Goal: Feedback & Contribution: Leave review/rating

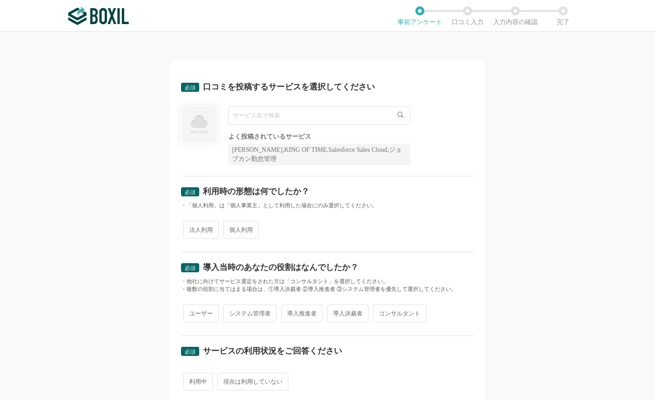
click at [142, 180] on div "必須 口コミを投稿するサービスを選択してください よく投稿されているサービス Sansan,KING OF TIME,Salesforce Sales Clo…" at bounding box center [327, 216] width 655 height 368
click at [317, 115] on input "text" at bounding box center [319, 115] width 182 height 18
paste input "Microsoft 365"
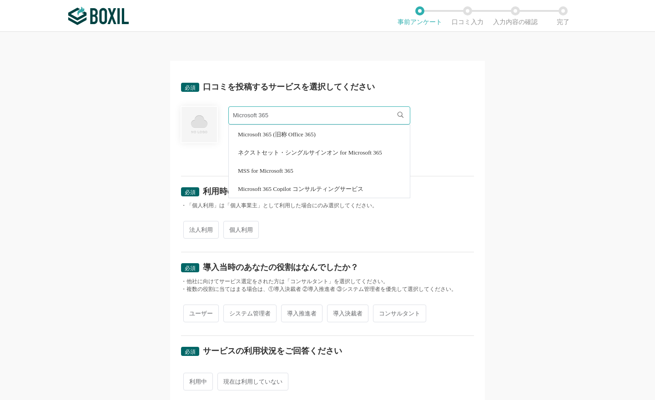
click at [306, 135] on span "Microsoft 365 (旧称 Office 365)" at bounding box center [277, 134] width 78 height 6
type input "Microsoft 365 (旧称 Office 365)"
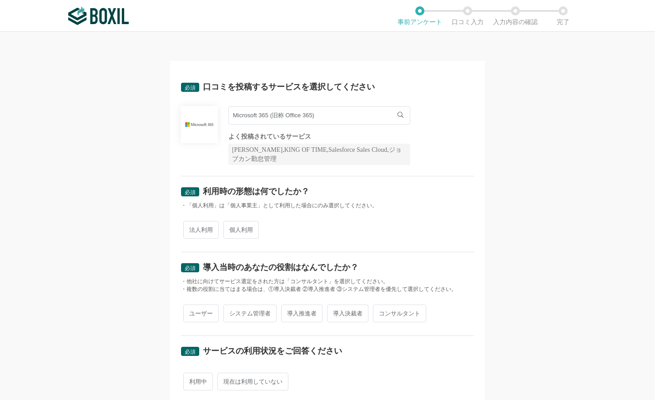
click at [527, 232] on div "必須 口コミを投稿するサービスを選択してください Microsoft 365 (旧称 Office 365) Microsoft 365 (旧称 Office…" at bounding box center [327, 216] width 655 height 368
click at [195, 228] on span "法人利用" at bounding box center [200, 230] width 35 height 18
click at [191, 228] on input "法人利用" at bounding box center [188, 225] width 6 height 6
radio input "true"
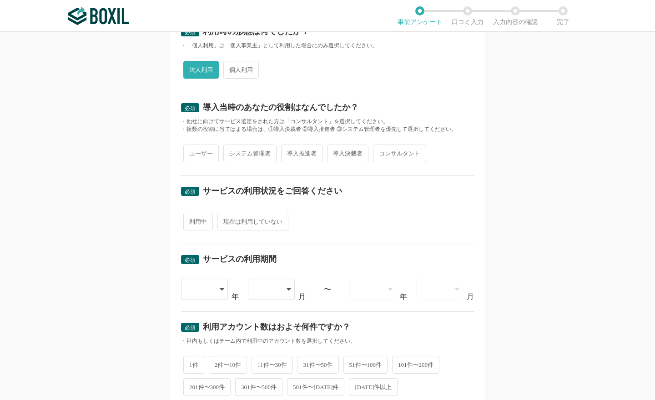
scroll to position [182, 0]
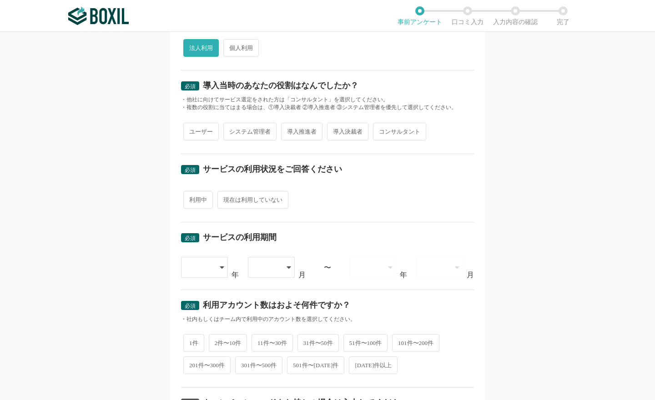
click at [197, 130] on span "ユーザー" at bounding box center [200, 132] width 35 height 18
click at [191, 130] on input "ユーザー" at bounding box center [188, 127] width 6 height 6
radio input "true"
click at [204, 199] on span "利用中" at bounding box center [198, 200] width 30 height 18
click at [191, 198] on input "利用中" at bounding box center [188, 195] width 6 height 6
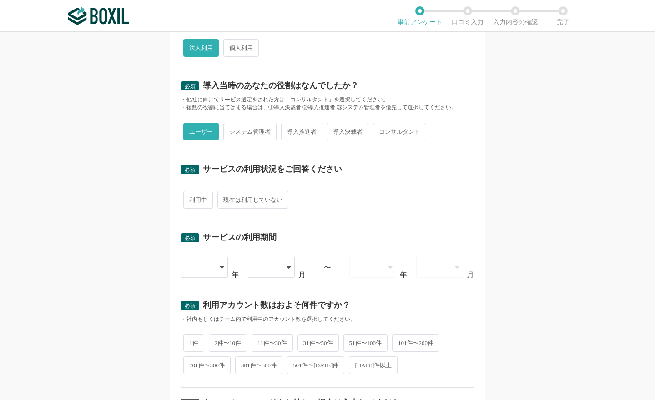
radio input "true"
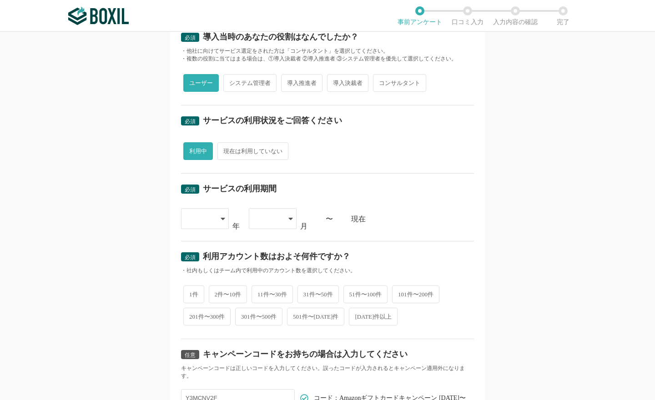
scroll to position [273, 0]
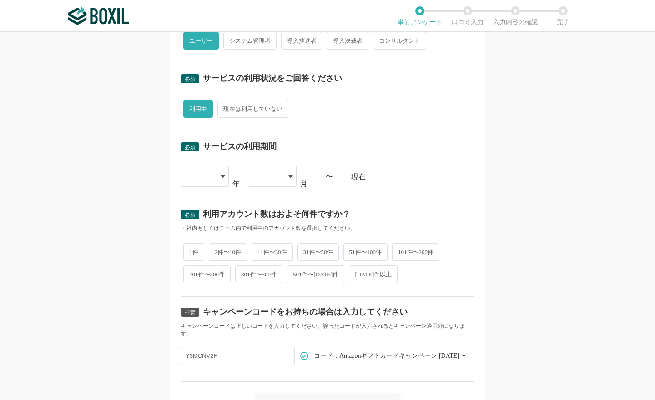
click at [220, 175] on icon at bounding box center [222, 176] width 5 height 7
click at [200, 308] on span "[DATE]" at bounding box center [200, 311] width 24 height 7
click at [266, 176] on div at bounding box center [268, 176] width 27 height 20
click at [262, 261] on li "04" at bounding box center [273, 268] width 48 height 22
click at [462, 190] on div "必須 サービスの利用期間 [DATE] [DATE] [DATE] [DATE] [DATE] [DATE] [DATE] [DATE] [DATE] [DA…" at bounding box center [327, 164] width 293 height 67
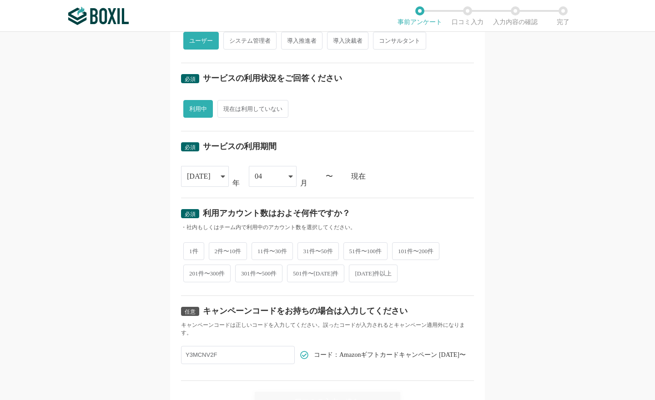
click at [363, 275] on span "[DATE]件以上" at bounding box center [373, 274] width 49 height 18
click at [357, 272] on input "[DATE]件以上" at bounding box center [354, 269] width 6 height 6
radio input "true"
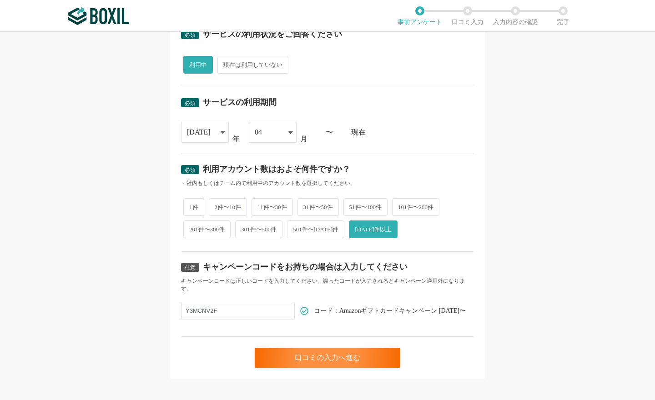
scroll to position [320, 0]
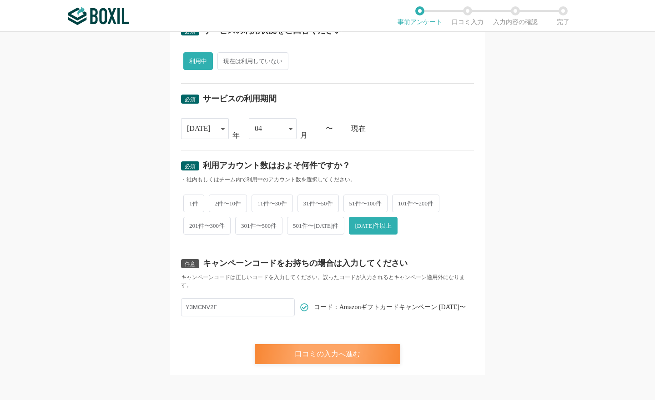
click at [315, 349] on div "口コミの入力へ進む" at bounding box center [327, 354] width 145 height 20
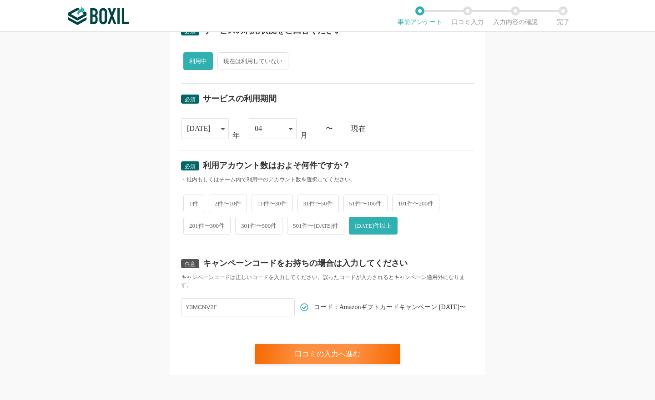
scroll to position [0, 0]
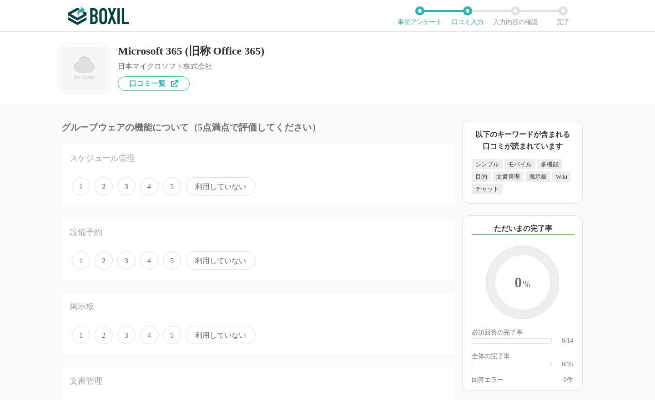
scroll to position [45, 0]
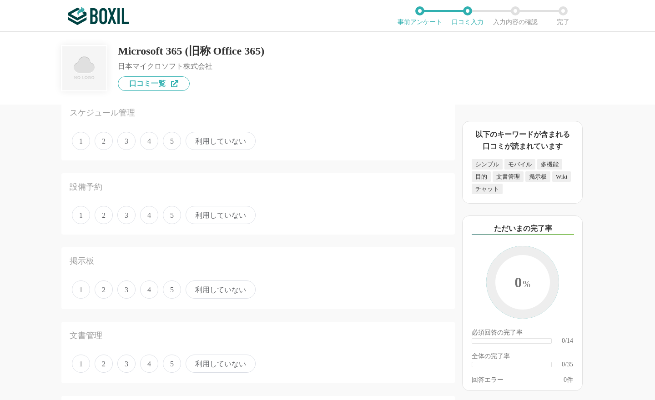
click at [155, 138] on span "4" at bounding box center [149, 141] width 18 height 18
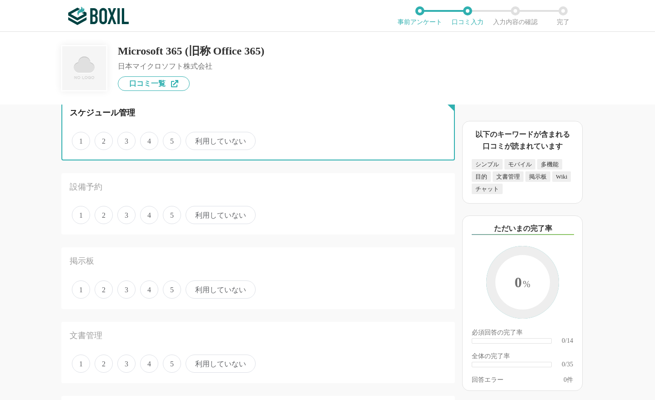
click at [148, 138] on input "4" at bounding box center [145, 136] width 6 height 6
radio input "true"
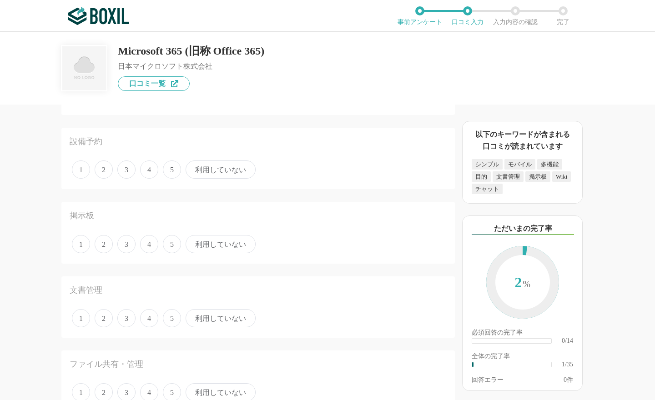
click at [170, 168] on span "5" at bounding box center [172, 169] width 18 height 18
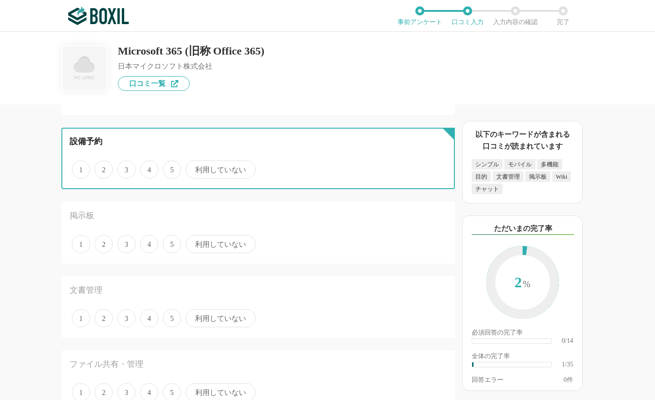
click at [170, 168] on input "5" at bounding box center [168, 165] width 6 height 6
radio input "true"
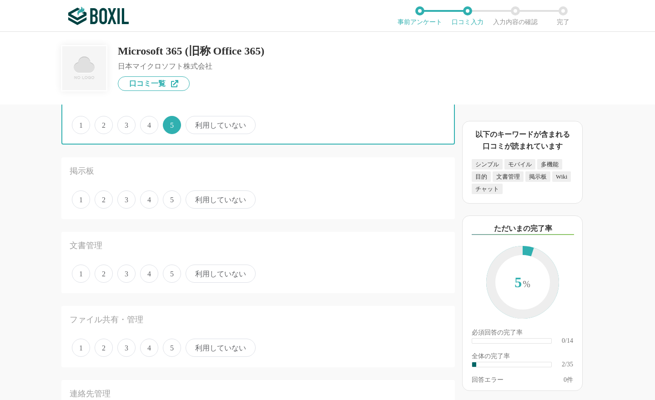
scroll to position [136, 0]
click at [154, 197] on span "4" at bounding box center [149, 199] width 18 height 18
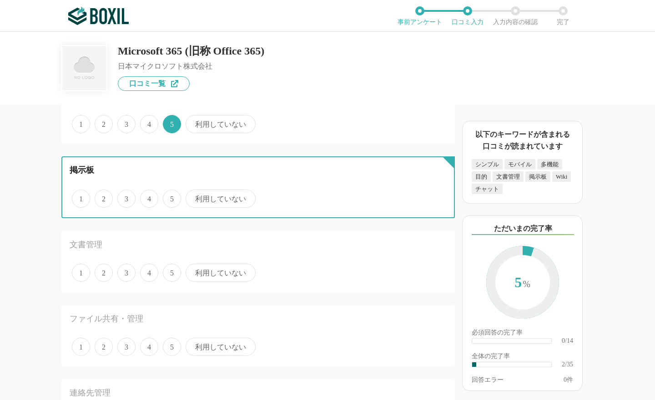
click at [148, 197] on input "4" at bounding box center [145, 194] width 6 height 6
radio input "true"
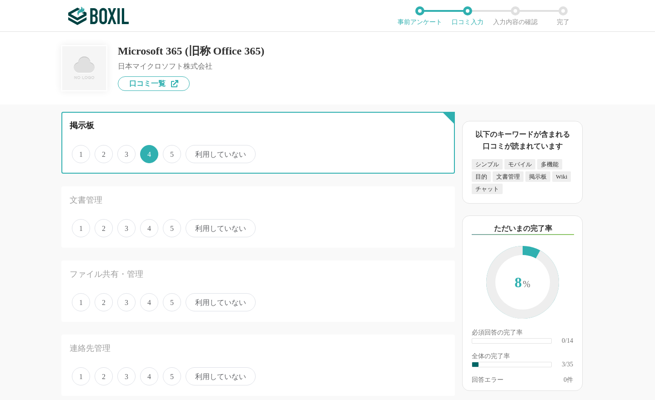
scroll to position [182, 0]
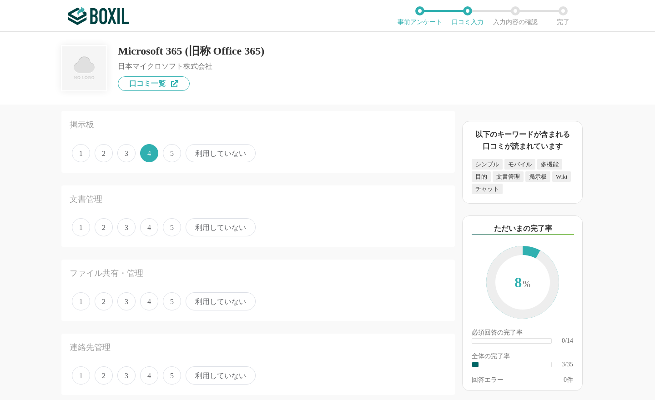
click at [125, 225] on span "3" at bounding box center [126, 227] width 18 height 18
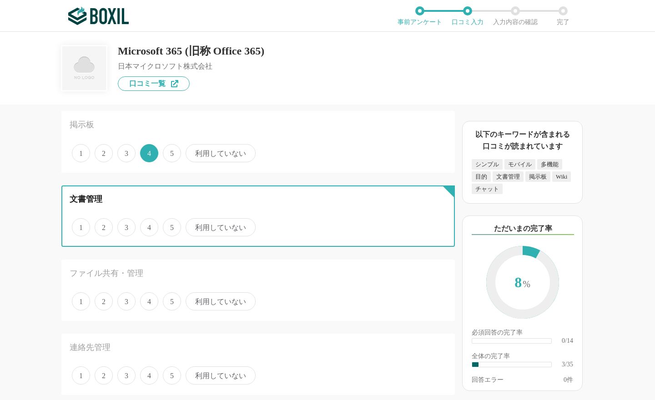
click at [125, 225] on input "3" at bounding box center [123, 223] width 6 height 6
radio input "true"
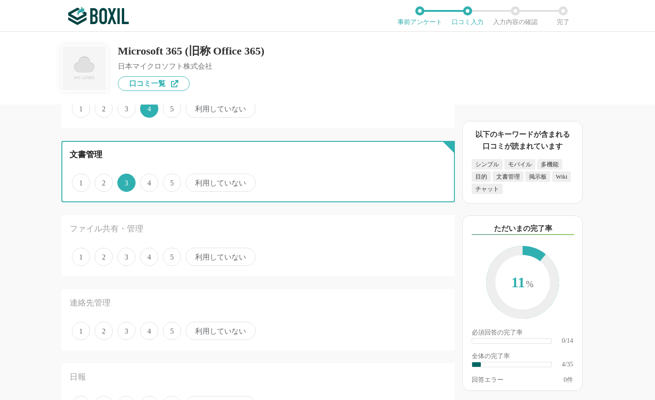
scroll to position [227, 0]
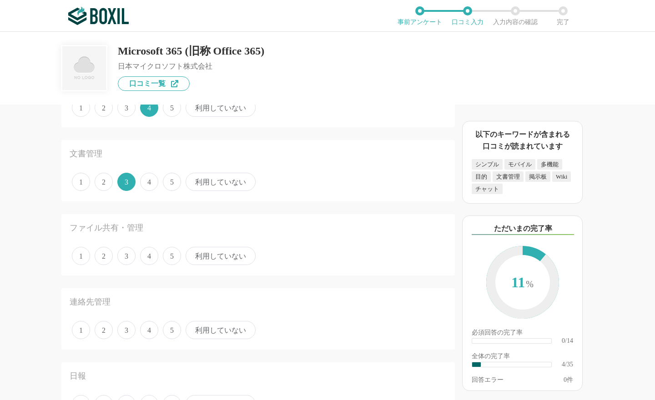
click at [150, 251] on span "4" at bounding box center [149, 256] width 18 height 18
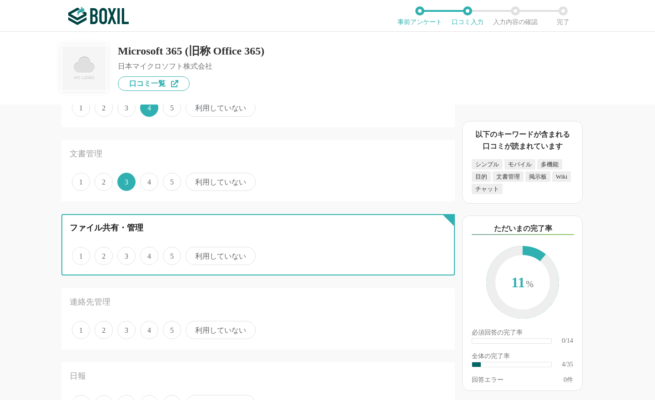
click at [148, 251] on input "4" at bounding box center [145, 251] width 6 height 6
radio input "true"
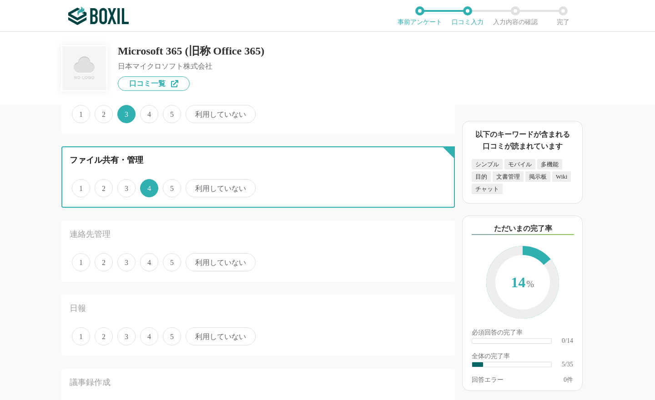
scroll to position [318, 0]
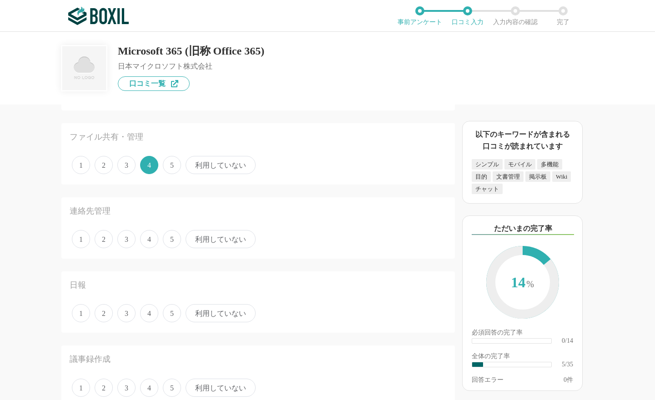
click at [151, 235] on span "4" at bounding box center [149, 239] width 18 height 18
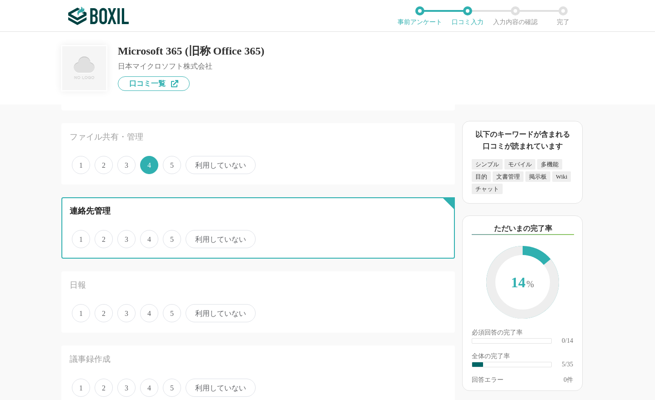
click at [148, 235] on input "4" at bounding box center [145, 234] width 6 height 6
radio input "true"
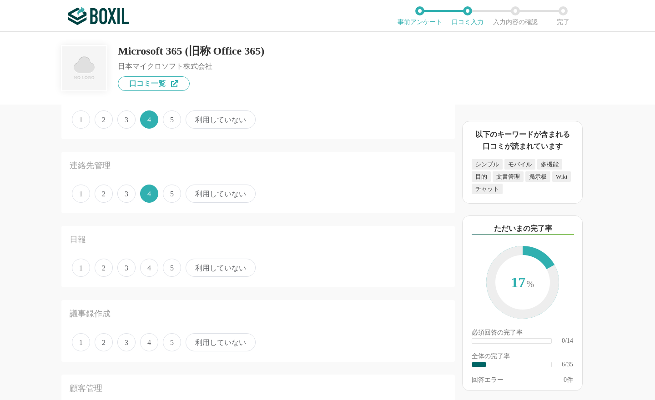
click at [224, 270] on span "利用していない" at bounding box center [220, 268] width 70 height 18
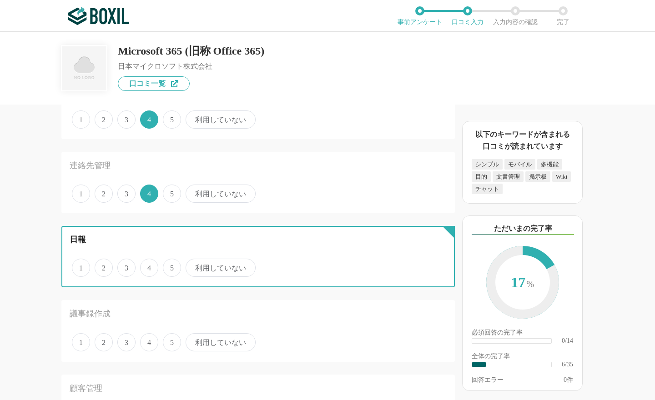
click at [194, 266] on input "利用していない" at bounding box center [191, 263] width 6 height 6
radio input "true"
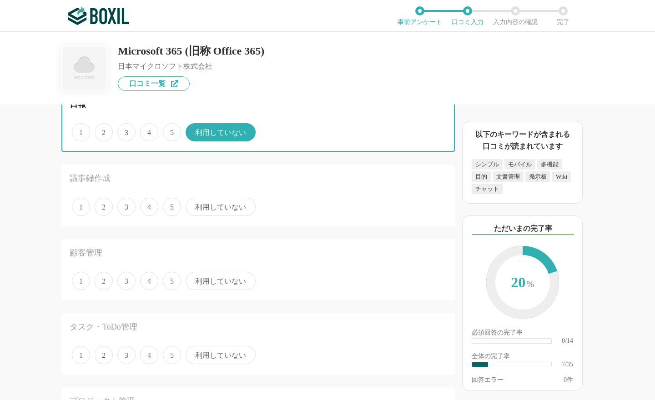
scroll to position [500, 0]
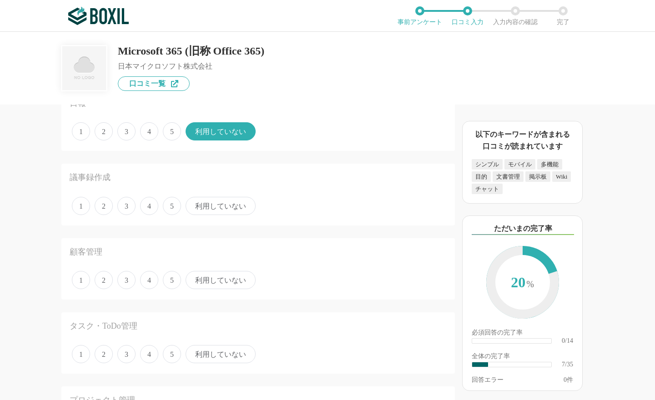
click at [149, 206] on span "4" at bounding box center [149, 206] width 18 height 18
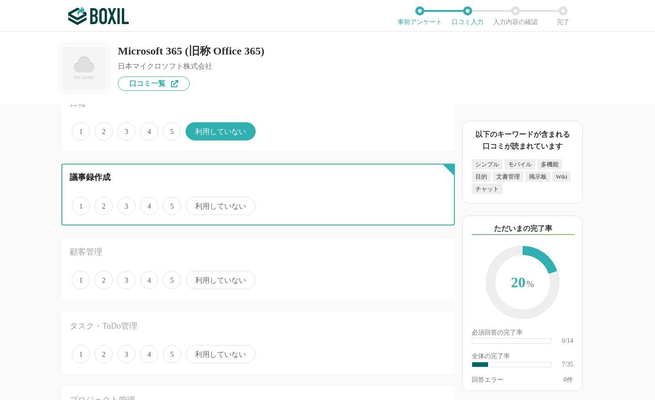
click at [148, 204] on input "4" at bounding box center [145, 201] width 6 height 6
radio input "true"
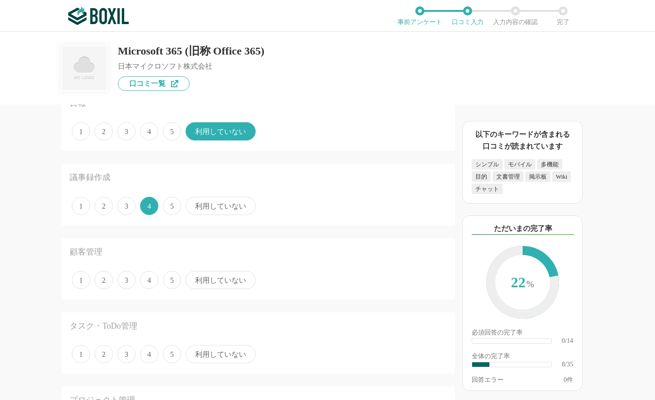
drag, startPoint x: 210, startPoint y: 277, endPoint x: 167, endPoint y: 319, distance: 59.8
click at [210, 277] on span "利用していない" at bounding box center [220, 280] width 70 height 18
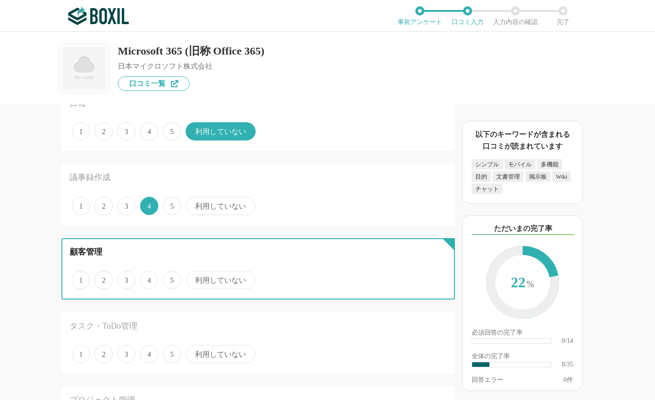
click at [194, 277] on input "利用していない" at bounding box center [191, 275] width 6 height 6
radio input "true"
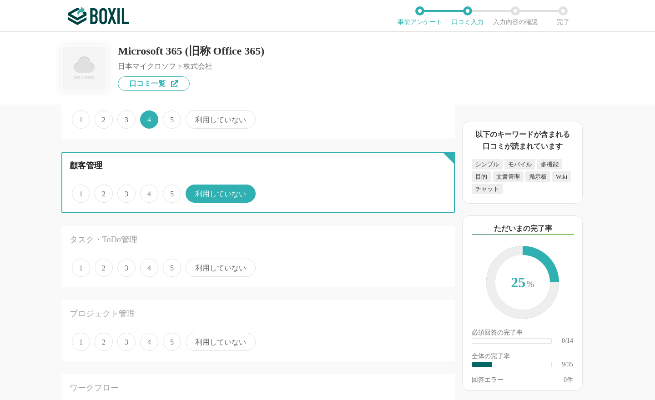
scroll to position [636, 0]
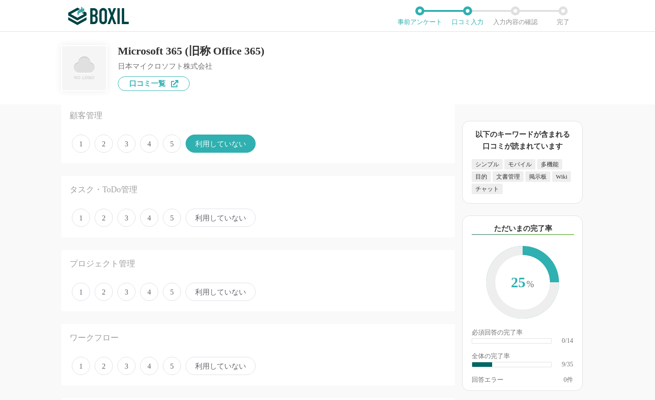
click at [221, 211] on span "利用していない" at bounding box center [220, 218] width 70 height 18
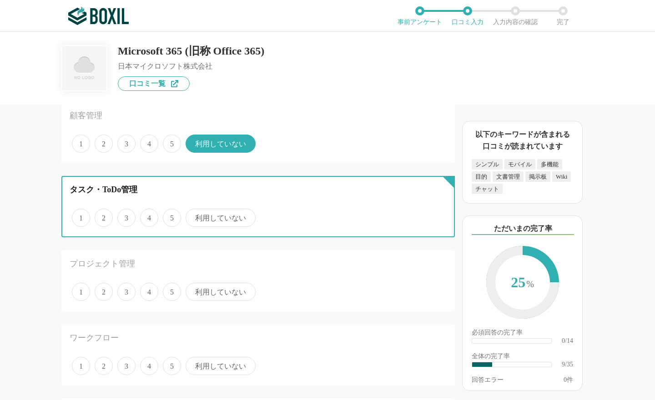
click at [194, 211] on input "利用していない" at bounding box center [191, 213] width 6 height 6
radio input "true"
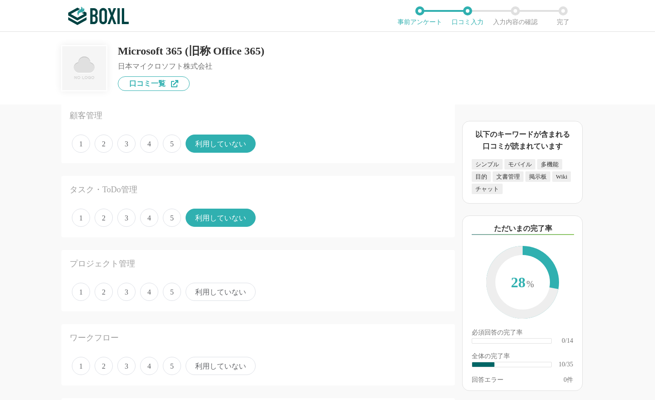
click at [151, 289] on span "4" at bounding box center [149, 292] width 18 height 18
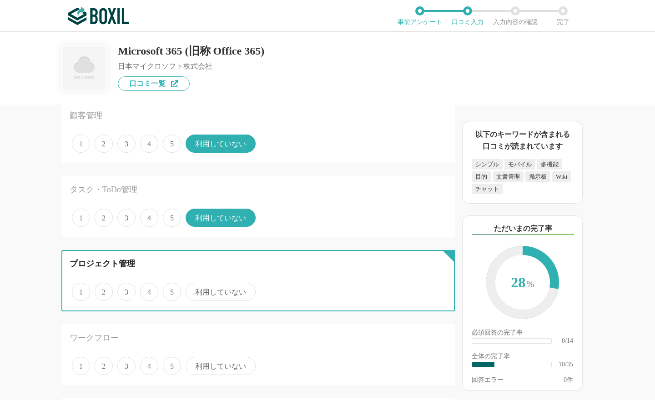
click at [148, 289] on input "4" at bounding box center [145, 287] width 6 height 6
radio input "true"
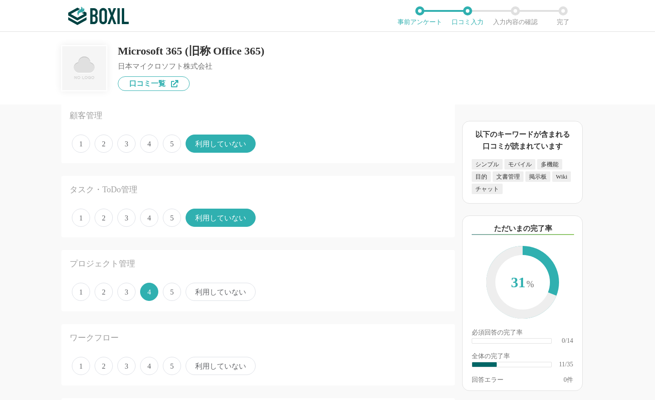
click at [126, 211] on span "3" at bounding box center [126, 218] width 18 height 18
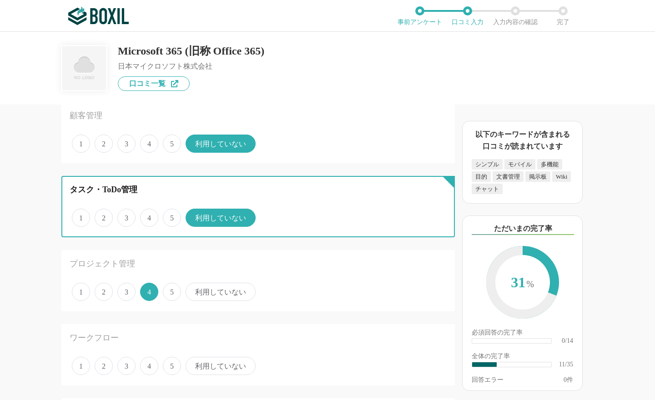
click at [125, 211] on input "3" at bounding box center [123, 213] width 6 height 6
radio input "true"
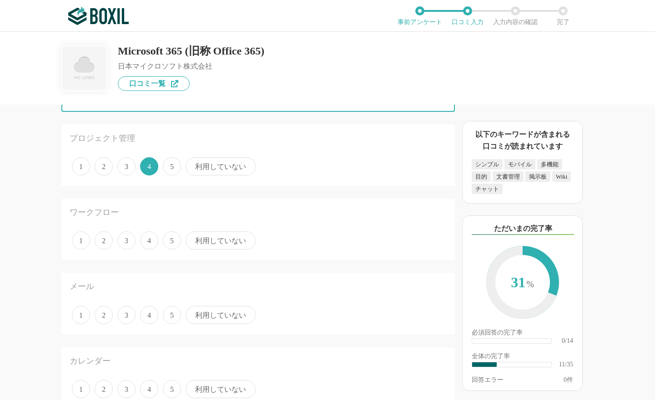
scroll to position [773, 0]
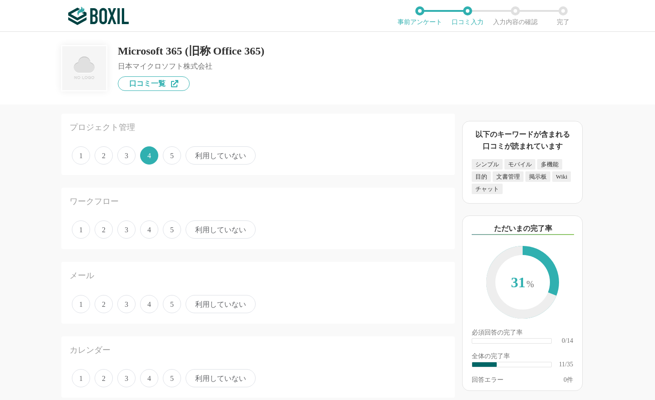
click at [216, 225] on span "利用していない" at bounding box center [220, 229] width 70 height 18
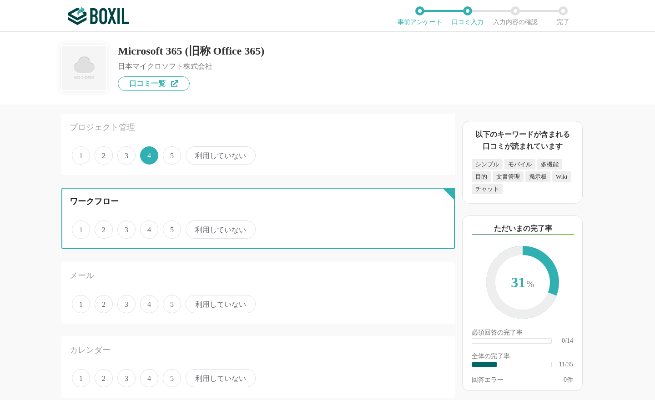
click at [194, 225] on input "利用していない" at bounding box center [191, 225] width 6 height 6
radio input "true"
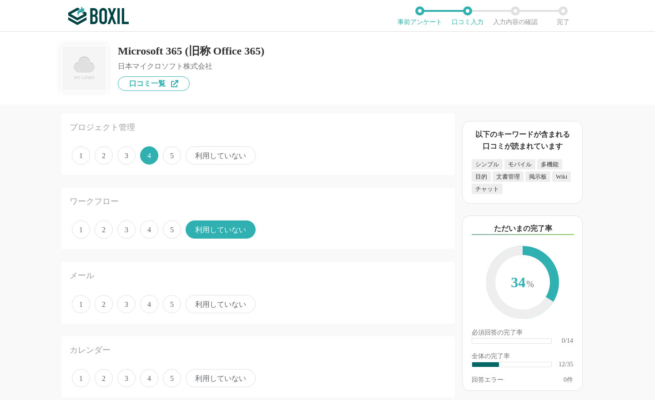
click at [175, 299] on span "5" at bounding box center [172, 304] width 18 height 18
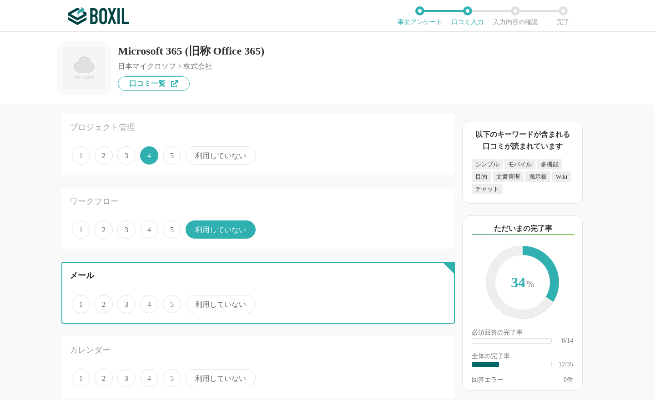
click at [171, 299] on input "5" at bounding box center [168, 299] width 6 height 6
radio input "true"
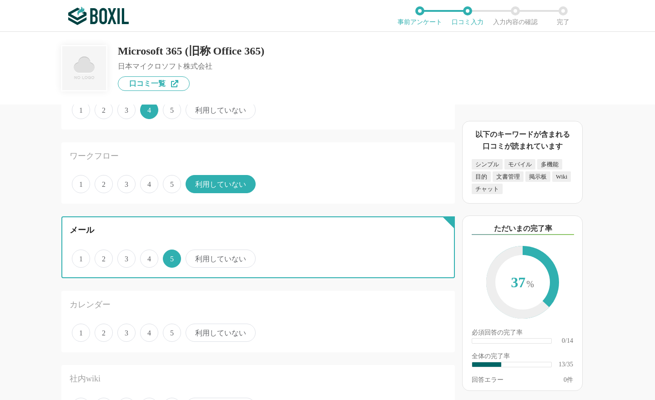
scroll to position [864, 0]
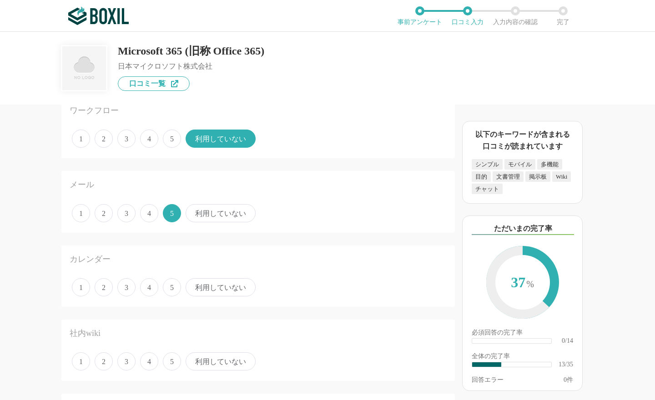
click at [146, 285] on span "4" at bounding box center [149, 287] width 18 height 18
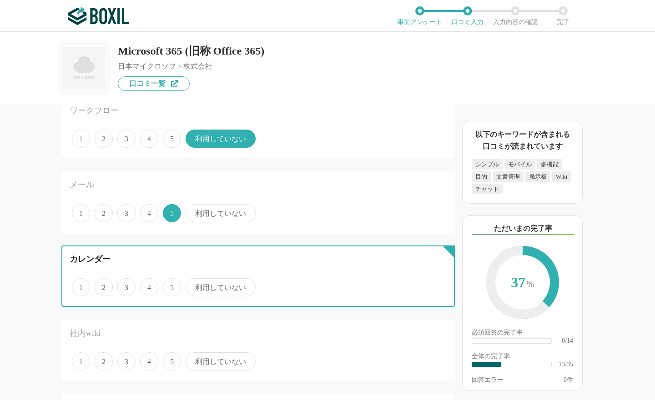
click at [146, 285] on input "4" at bounding box center [145, 283] width 6 height 6
radio input "true"
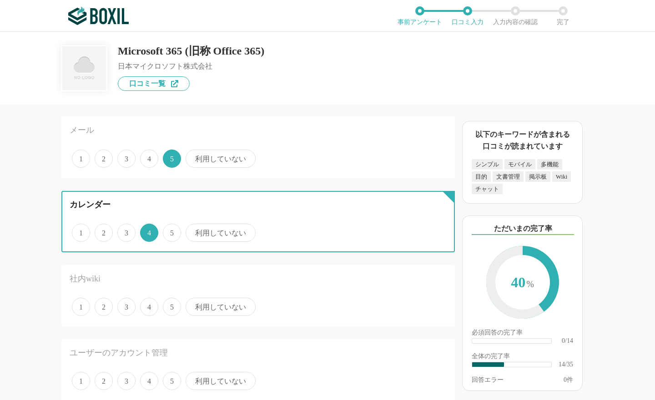
scroll to position [955, 0]
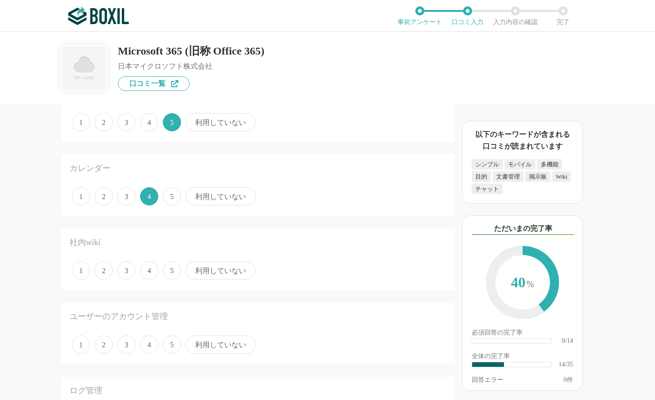
click at [151, 266] on span "4" at bounding box center [149, 270] width 18 height 18
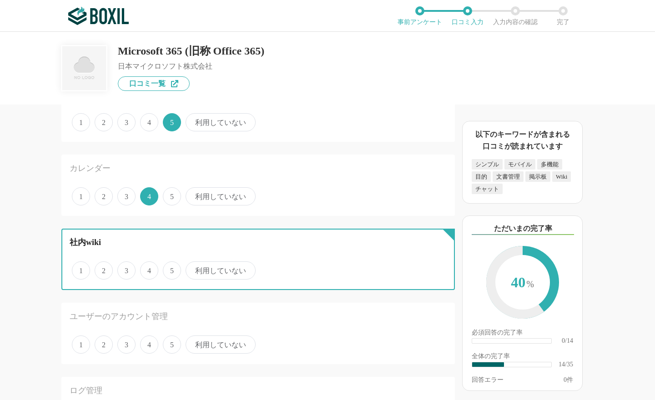
click at [148, 266] on input "4" at bounding box center [145, 266] width 6 height 6
radio input "true"
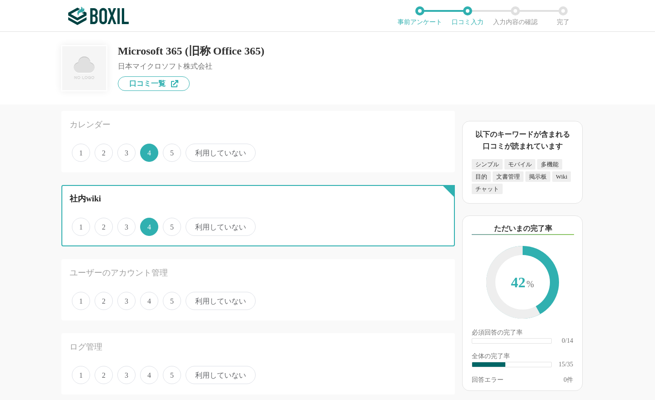
scroll to position [1045, 0]
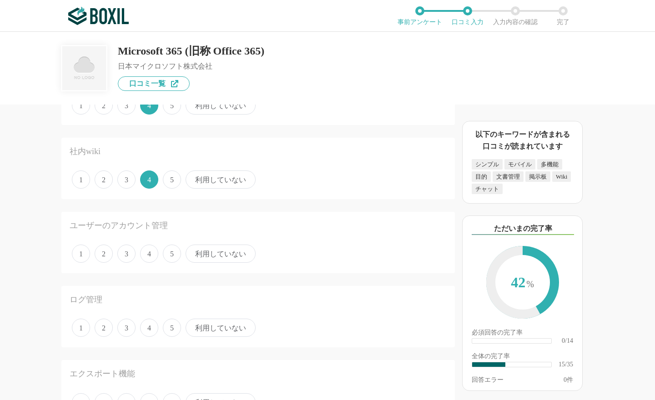
click at [173, 254] on span "5" at bounding box center [172, 254] width 18 height 18
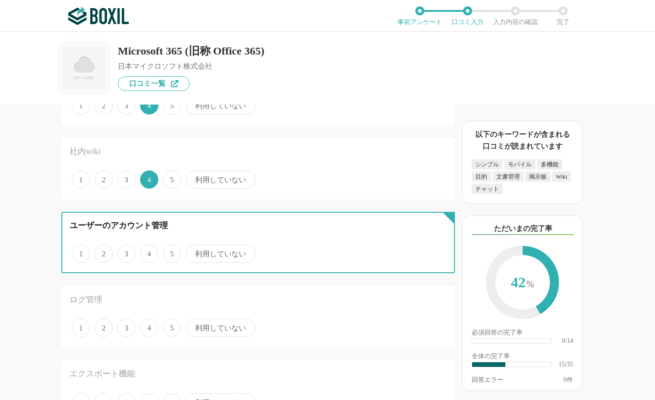
click at [171, 252] on input "5" at bounding box center [168, 249] width 6 height 6
radio input "true"
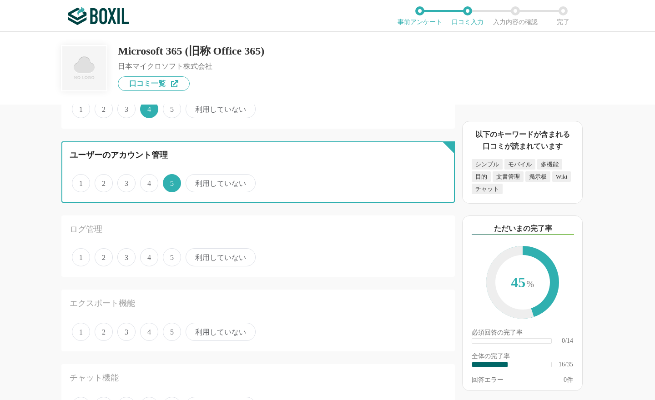
scroll to position [1136, 0]
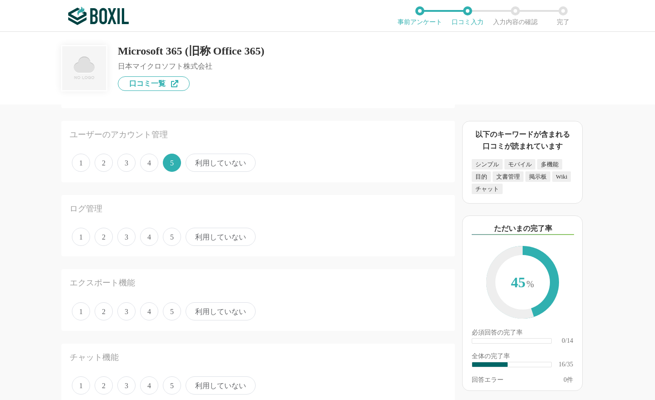
click at [148, 230] on span "4" at bounding box center [149, 237] width 18 height 18
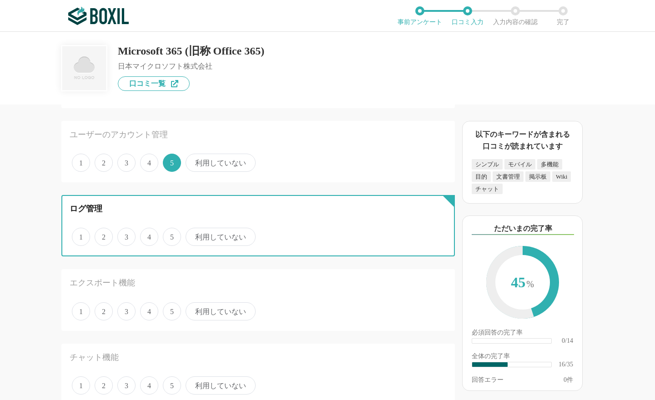
click at [148, 230] on input "4" at bounding box center [145, 232] width 6 height 6
radio input "true"
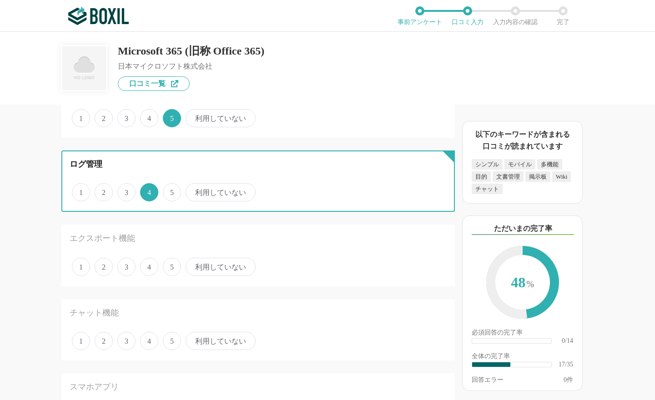
scroll to position [1182, 0]
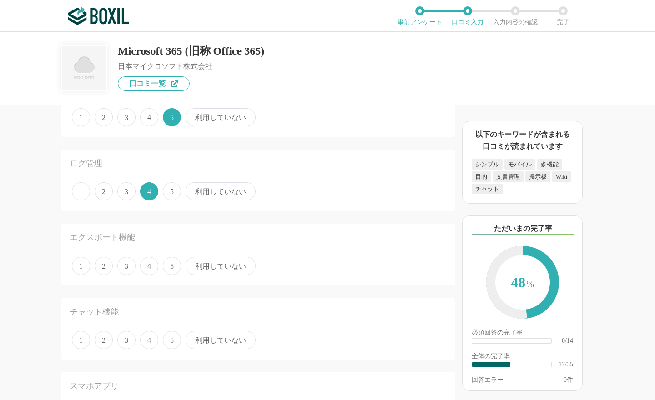
click at [151, 114] on span "4" at bounding box center [149, 117] width 18 height 18
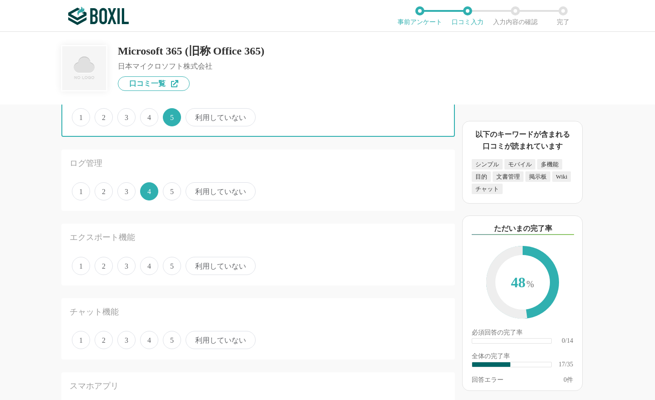
click at [148, 114] on input "4" at bounding box center [145, 113] width 6 height 6
radio input "true"
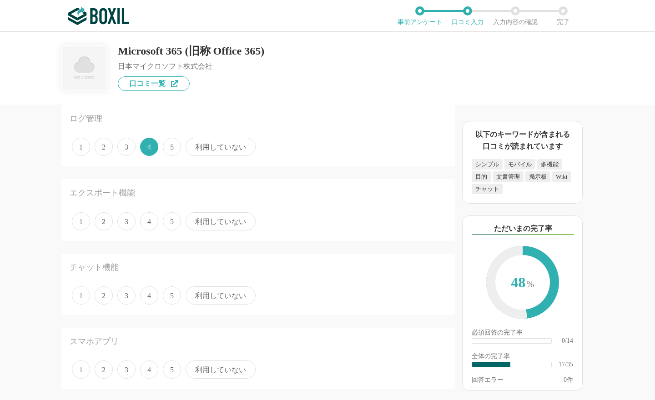
scroll to position [1227, 0]
click at [165, 218] on span "5" at bounding box center [172, 220] width 18 height 18
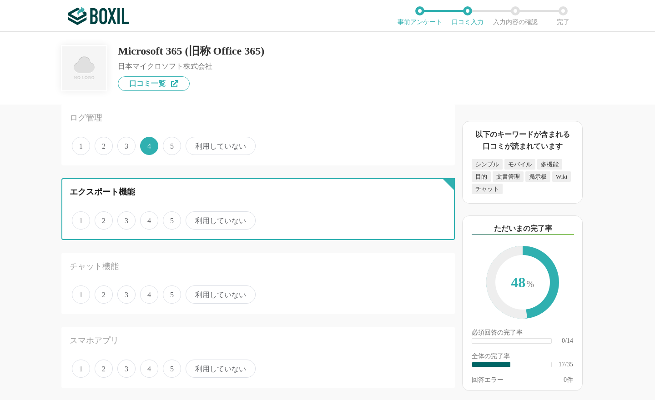
click at [165, 218] on input "5" at bounding box center [168, 216] width 6 height 6
radio input "true"
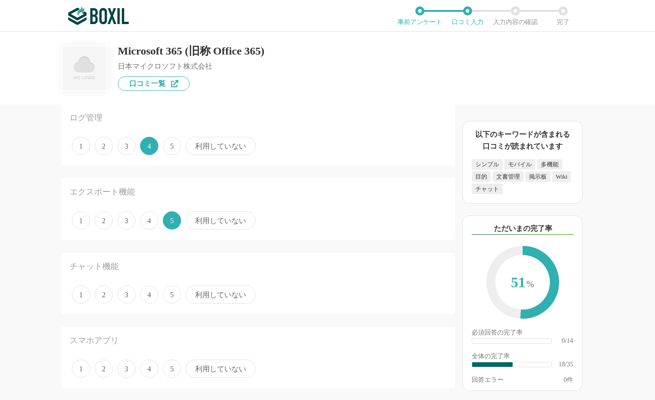
click at [144, 290] on span "4" at bounding box center [149, 294] width 18 height 18
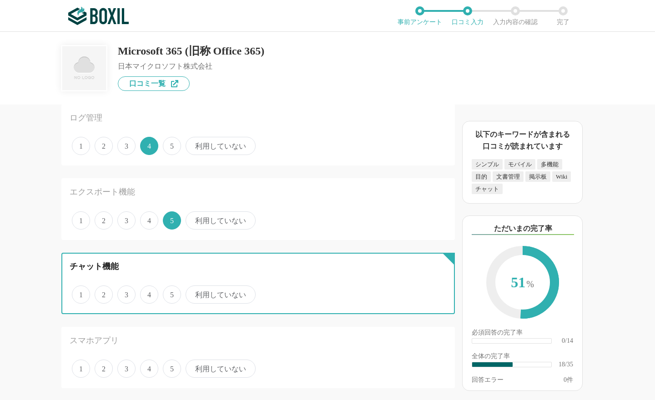
click at [144, 290] on input "4" at bounding box center [145, 290] width 6 height 6
radio input "true"
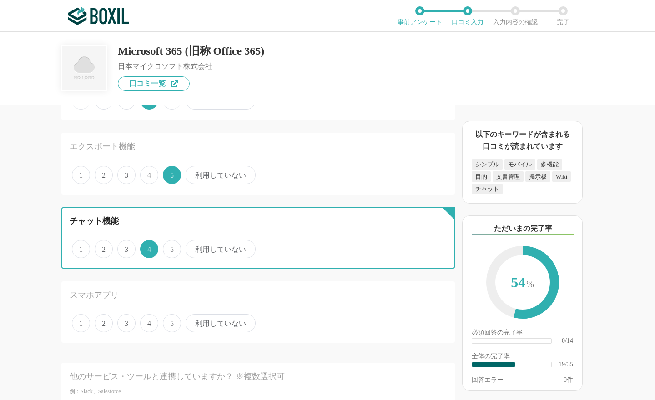
scroll to position [1318, 0]
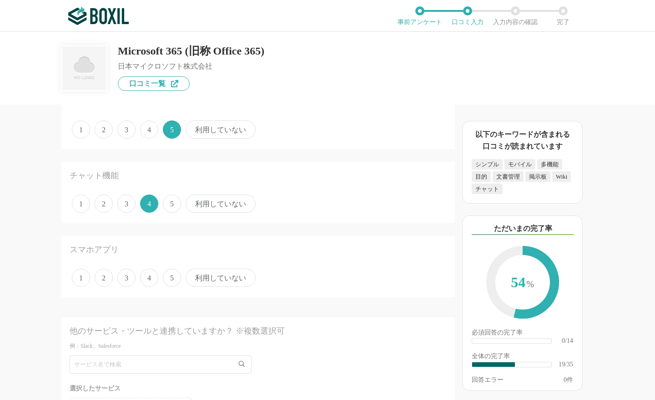
click at [155, 275] on span "4" at bounding box center [149, 278] width 18 height 18
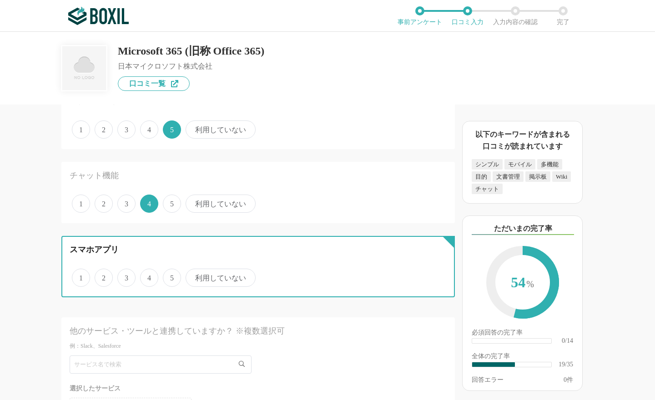
click at [148, 275] on input "4" at bounding box center [145, 273] width 6 height 6
radio input "true"
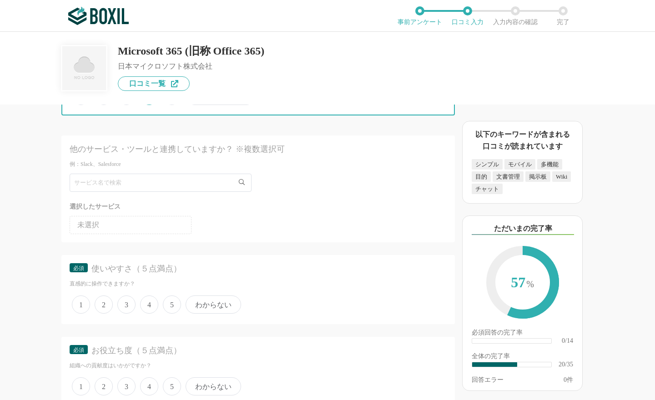
scroll to position [1591, 0]
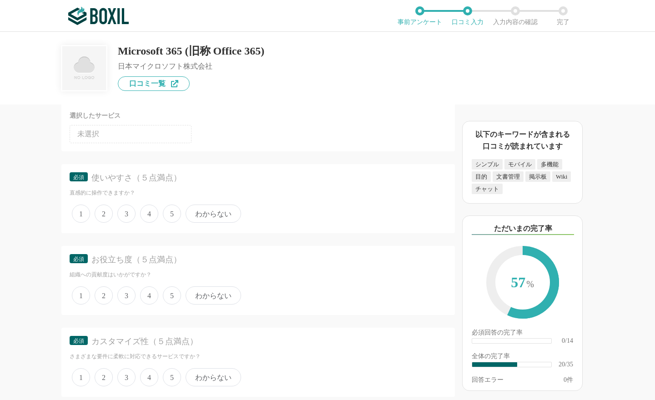
click at [150, 212] on span "4" at bounding box center [149, 214] width 18 height 18
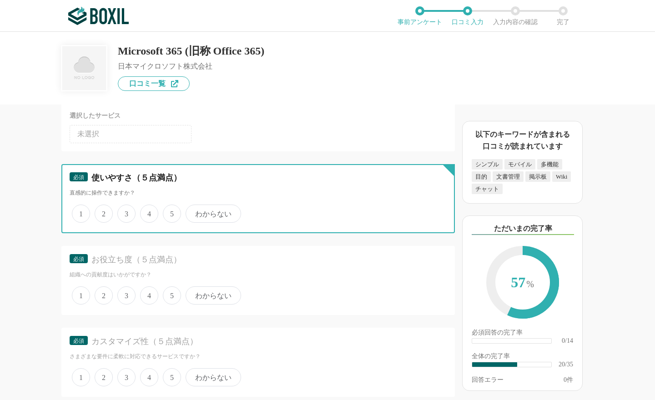
click at [148, 212] on input "4" at bounding box center [145, 209] width 6 height 6
radio input "true"
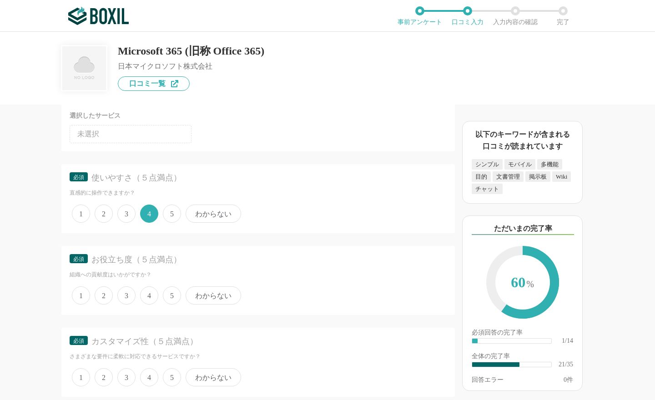
click at [175, 290] on span "5" at bounding box center [172, 295] width 18 height 18
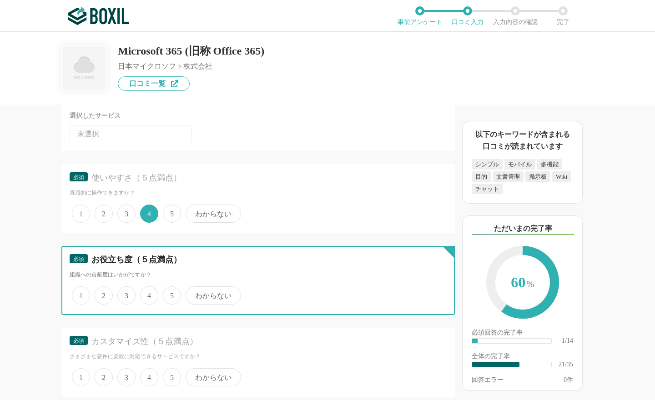
click at [171, 290] on input "5" at bounding box center [168, 291] width 6 height 6
radio input "true"
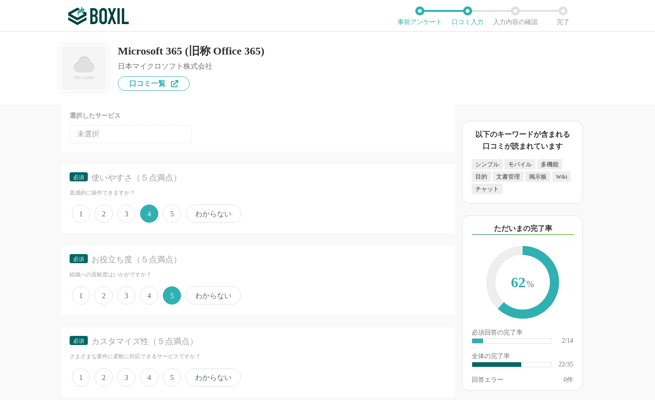
click at [154, 368] on span "4" at bounding box center [149, 377] width 18 height 18
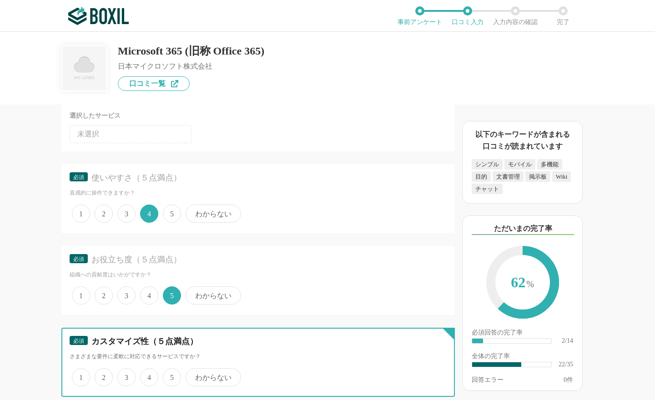
click at [148, 370] on input "4" at bounding box center [145, 373] width 6 height 6
radio input "true"
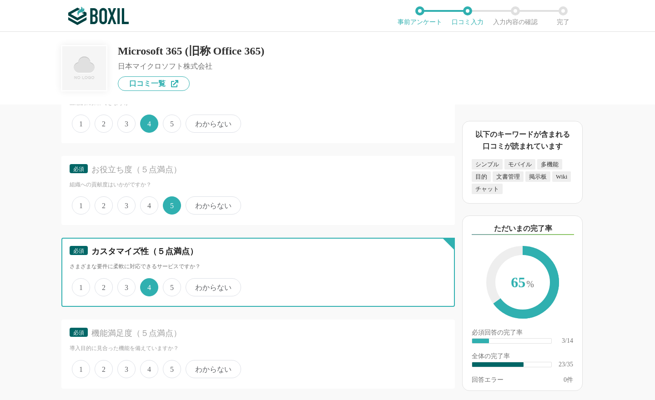
scroll to position [1727, 0]
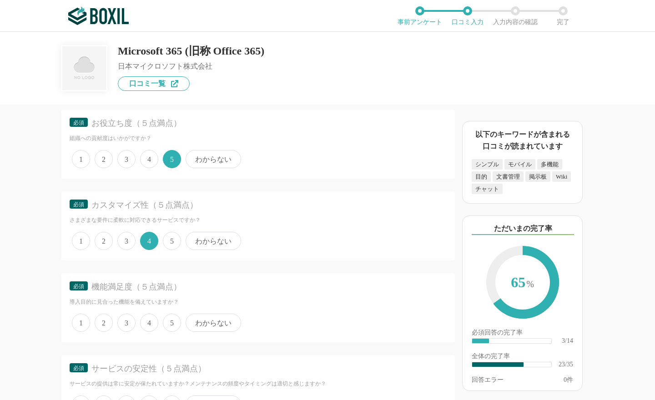
click at [150, 316] on span "4" at bounding box center [149, 323] width 18 height 18
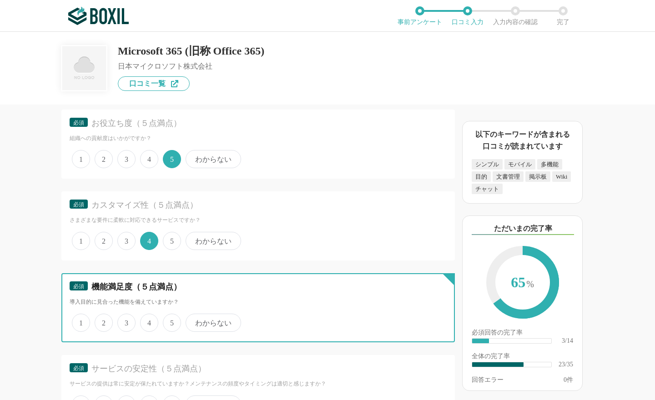
click at [148, 316] on input "4" at bounding box center [145, 318] width 6 height 6
radio input "true"
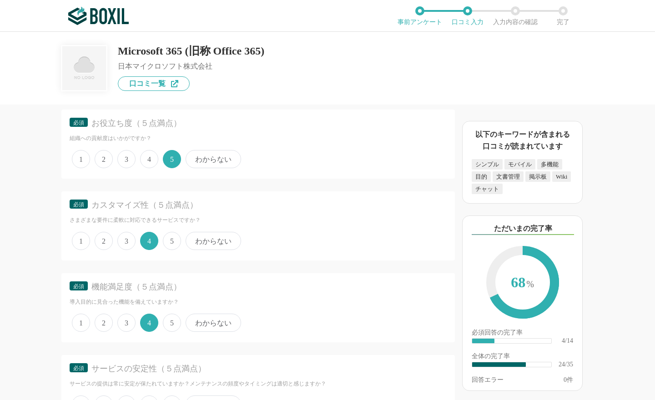
click at [129, 238] on span "3" at bounding box center [126, 241] width 18 height 18
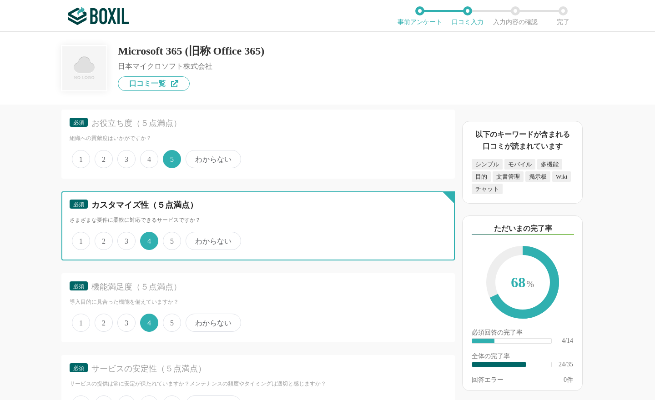
click at [125, 238] on input "3" at bounding box center [123, 236] width 6 height 6
radio input "true"
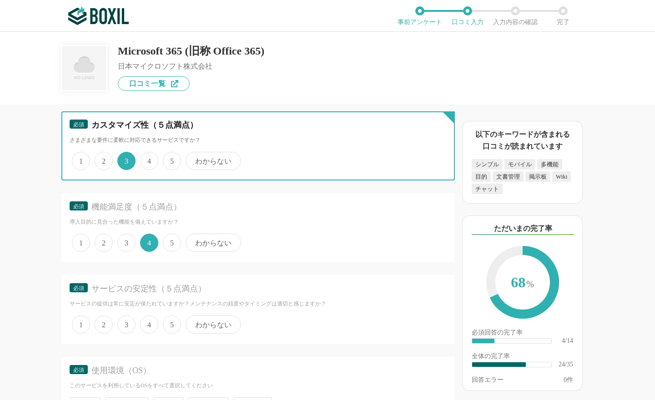
scroll to position [1818, 0]
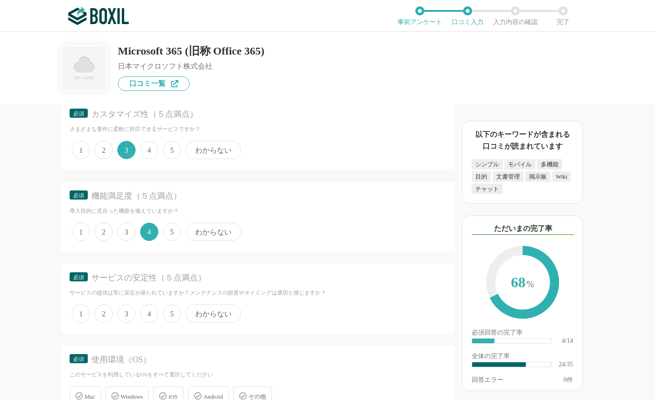
click at [146, 306] on span "4" at bounding box center [149, 314] width 18 height 18
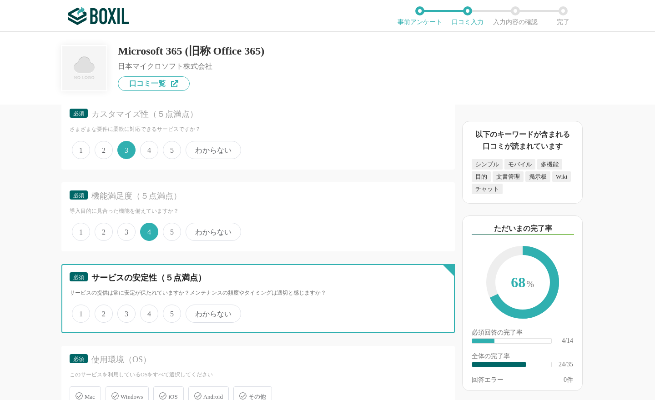
click at [146, 306] on input "4" at bounding box center [145, 309] width 6 height 6
radio input "true"
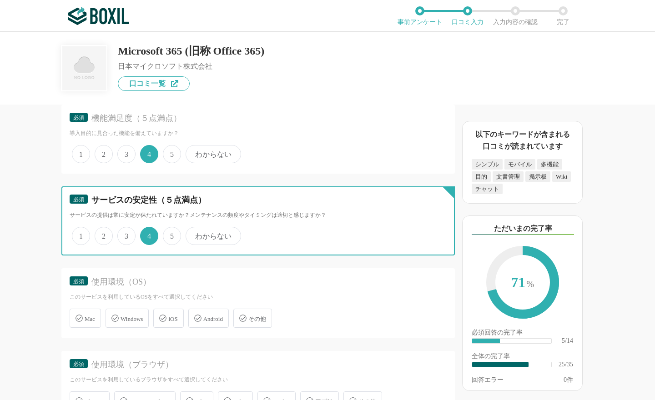
scroll to position [1909, 0]
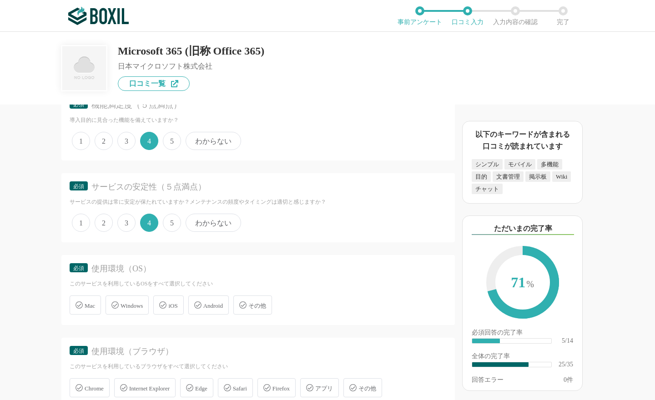
click at [131, 302] on span "Windows" at bounding box center [131, 305] width 22 height 7
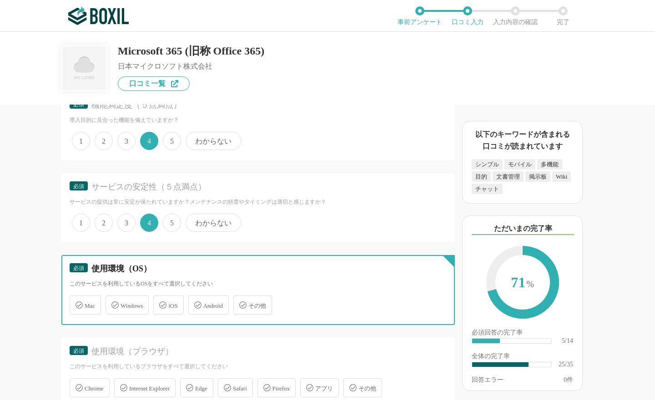
click at [113, 298] on input "Windows" at bounding box center [110, 300] width 6 height 6
checkbox input "true"
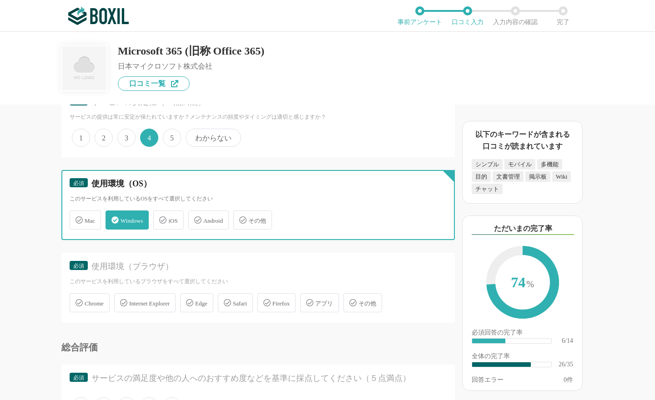
scroll to position [2000, 0]
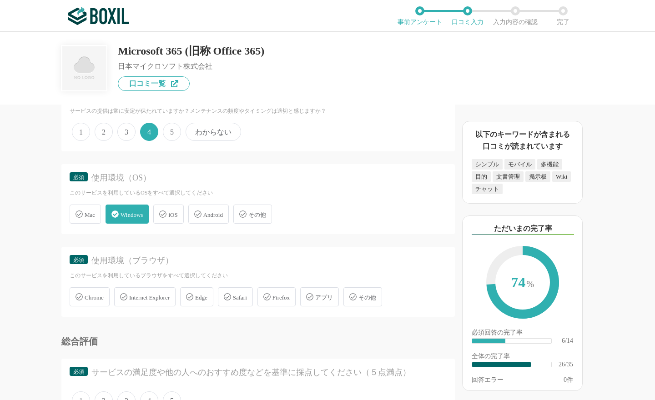
click at [332, 294] on span "アプリ" at bounding box center [324, 297] width 18 height 7
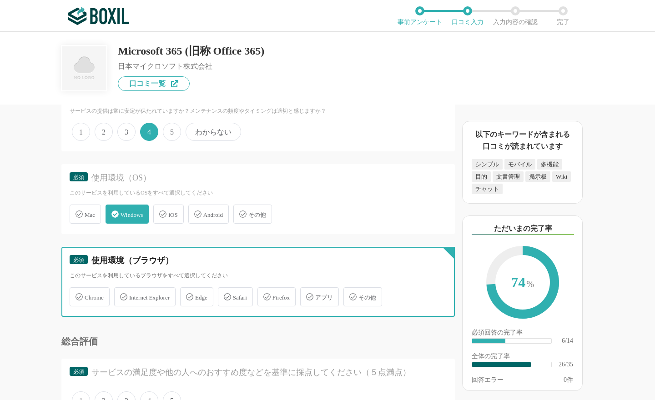
click at [308, 289] on input "アプリ" at bounding box center [305, 292] width 6 height 6
checkbox input "true"
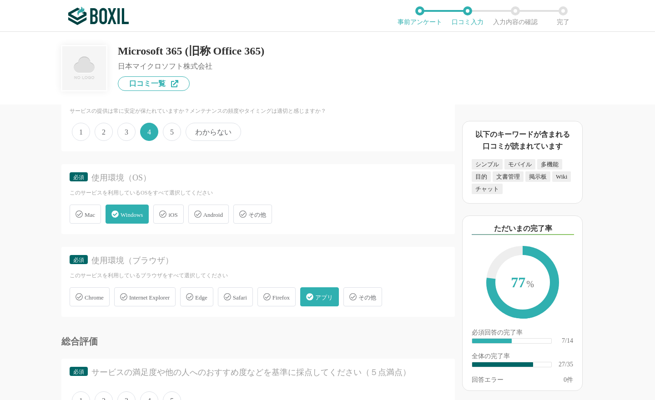
click at [206, 294] on span "Edge" at bounding box center [201, 297] width 12 height 7
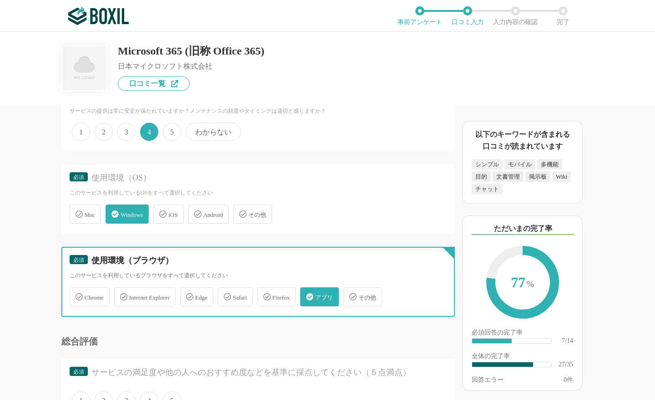
click at [188, 289] on input "Edge" at bounding box center [185, 292] width 6 height 6
checkbox input "true"
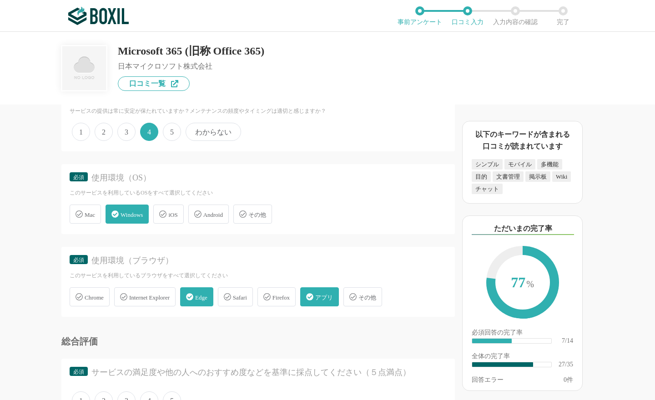
click at [95, 294] on span "Chrome" at bounding box center [94, 297] width 19 height 7
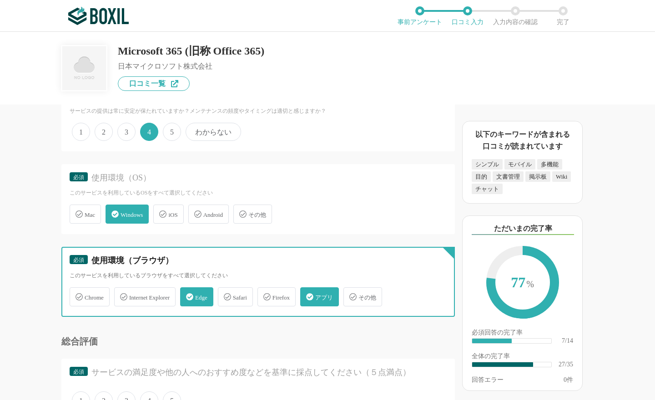
click at [77, 289] on input "Chrome" at bounding box center [74, 292] width 6 height 6
checkbox input "true"
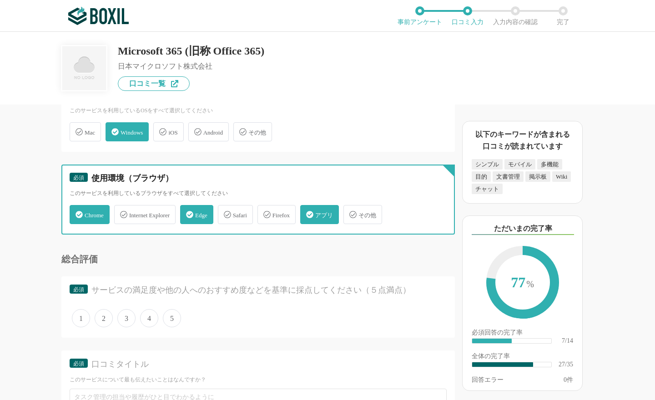
scroll to position [2091, 0]
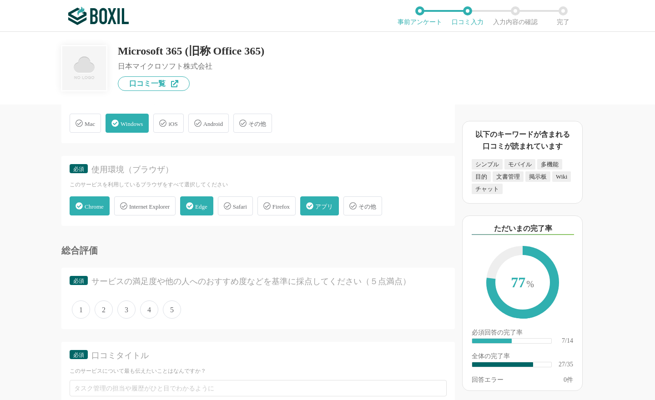
click at [150, 300] on span "4" at bounding box center [149, 309] width 18 height 18
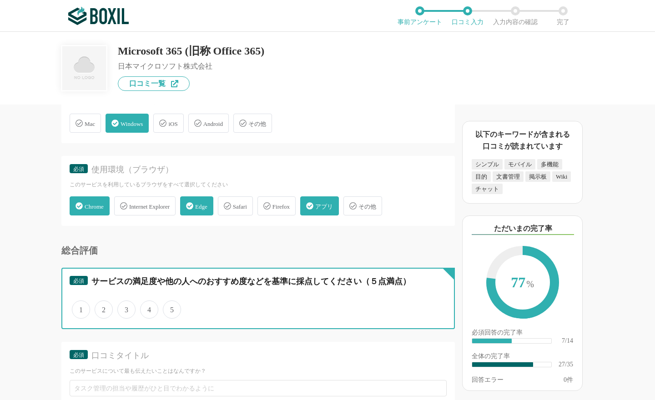
click at [148, 302] on input "4" at bounding box center [145, 305] width 6 height 6
radio input "true"
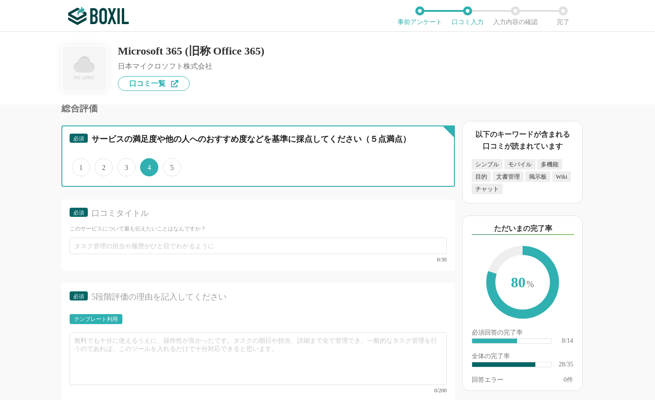
scroll to position [2273, 0]
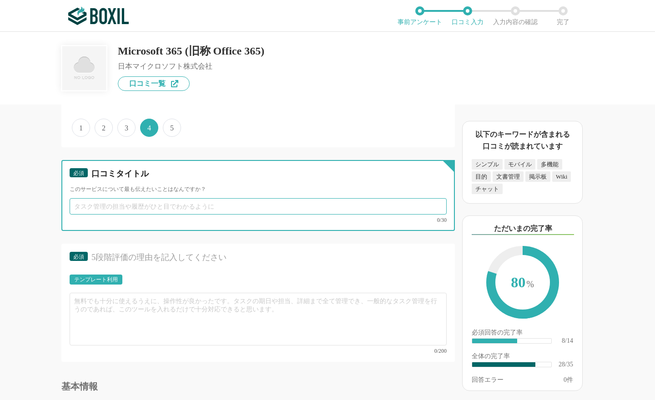
click at [110, 198] on input "text" at bounding box center [258, 206] width 377 height 16
paste input "サブスクで管理楽々、共同作業もスムーズに"
click at [118, 200] on input "サブスクで管理楽々、共同作業もスムーズに" at bounding box center [258, 206] width 377 height 16
type input "サブスクで保守管理がスムーズに"
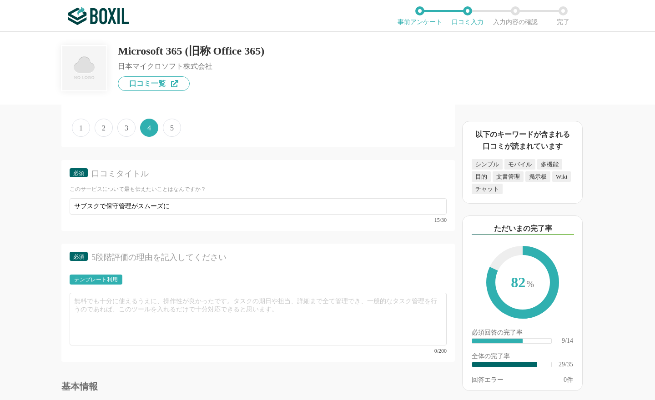
click at [35, 230] on div "グループウェアの機能について（5点満点で評価してください） スケジュール管理 1 2 3 4 5 利用していない 設備予約 1 2 3 4 5 利用していない…" at bounding box center [227, 252] width 455 height 295
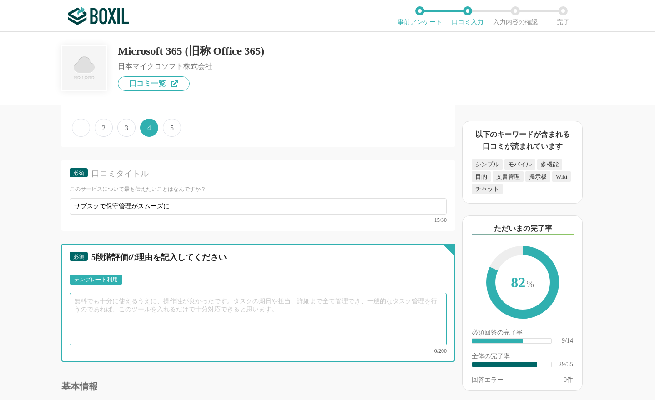
click at [123, 300] on textarea at bounding box center [258, 319] width 377 height 53
paste textarea "Microsoft 365はサブスクリプション型の柔軟性が最大の魅力です。大学のシステム運営では、教職員や学生のライセンス管理が従来の買い切り版より格段に楽に…"
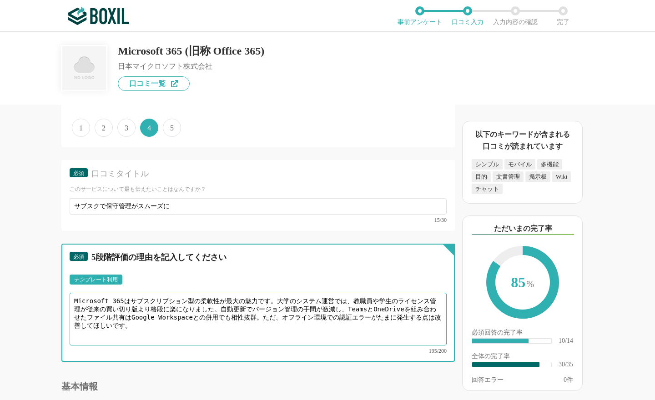
click at [206, 311] on textarea "Microsoft 365はサブスクリプション型の柔軟性が最大の魅力です。大学のシステム運営では、教職員や学生のライセンス管理が従来の買い切り版より格段に楽に…" at bounding box center [258, 319] width 377 height 53
drag, startPoint x: 121, startPoint y: 291, endPoint x: 115, endPoint y: 293, distance: 7.1
click at [115, 293] on textarea "Microsoft 365はサブスクリプション型の柔軟性が最大の魅力です。大学のシステム運営では、教職員や学生のライセンス管理が従来の買い切り版より格段に楽に…" at bounding box center [258, 319] width 377 height 53
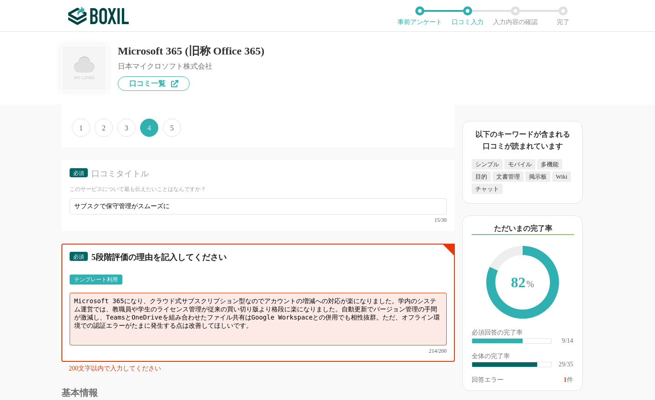
drag, startPoint x: 256, startPoint y: 290, endPoint x: 287, endPoint y: 288, distance: 30.5
click at [287, 293] on textarea "Microsoft 365になり、クラウド式サブスクリプション型なのでアカウントの増減への対応が楽になりました。学内のシステム運営では、教職員や学生のライセン…" at bounding box center [258, 319] width 377 height 53
drag, startPoint x: 147, startPoint y: 299, endPoint x: 180, endPoint y: 298, distance: 32.8
click at [180, 298] on textarea "Microsoft 365になり、クラウド式サブスクリプション型なのでアカウントの増減への対応が楽になりました。学内のシステム運営では、教職員や学生のライセン…" at bounding box center [258, 319] width 377 height 53
paste textarea "カウント"
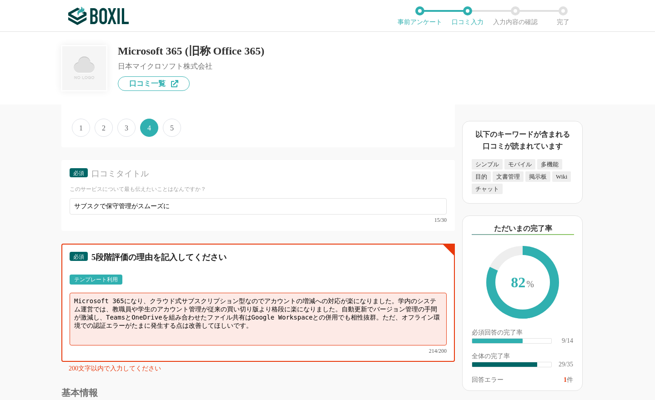
click at [271, 317] on textarea "Microsoft 365になり、クラウド式サブスクリプション型なのでアカウントの増減への対応が楽になりました。学内のシステム運営では、教職員や学生のアカウン…" at bounding box center [258, 319] width 377 height 53
drag, startPoint x: 203, startPoint y: 295, endPoint x: 328, endPoint y: 299, distance: 125.0
click at [328, 299] on textarea "Microsoft 365になり、クラウド式サブスクリプション型なのでアカウントの増減への対応が楽になりました。学内のシステム運営では、教職員や学生のアカウン…" at bounding box center [258, 319] width 377 height 53
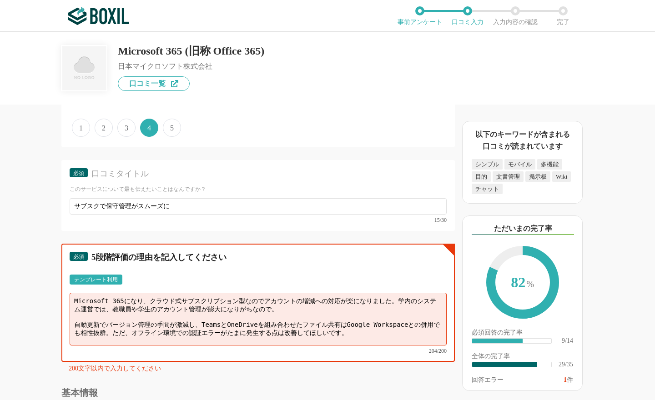
type textarea "Microsoft 365になり、クラウド式サブスクリプション型なのでアカウントの増減への対応が楽になりました。学内のシステム運営では、教職員や学生のアカウン…"
